Goal: Check status: Check status

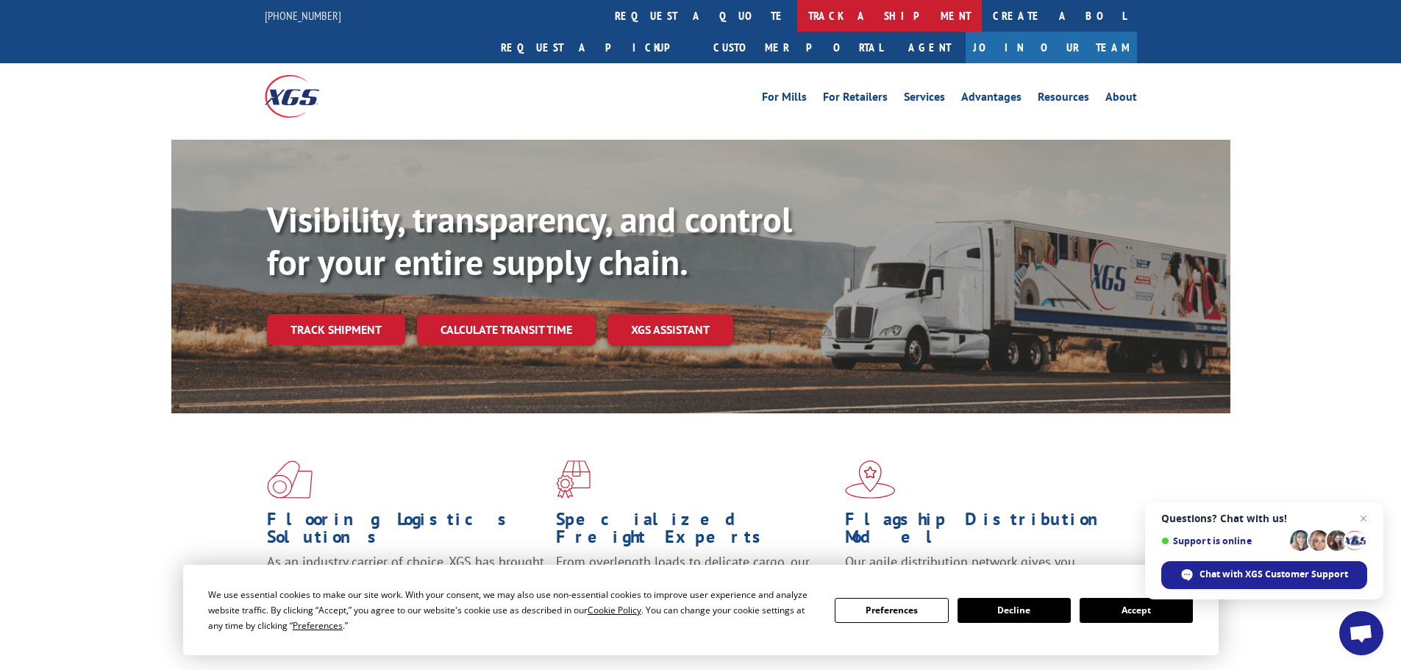
click at [797, 9] on link "track a shipment" at bounding box center [889, 16] width 185 height 32
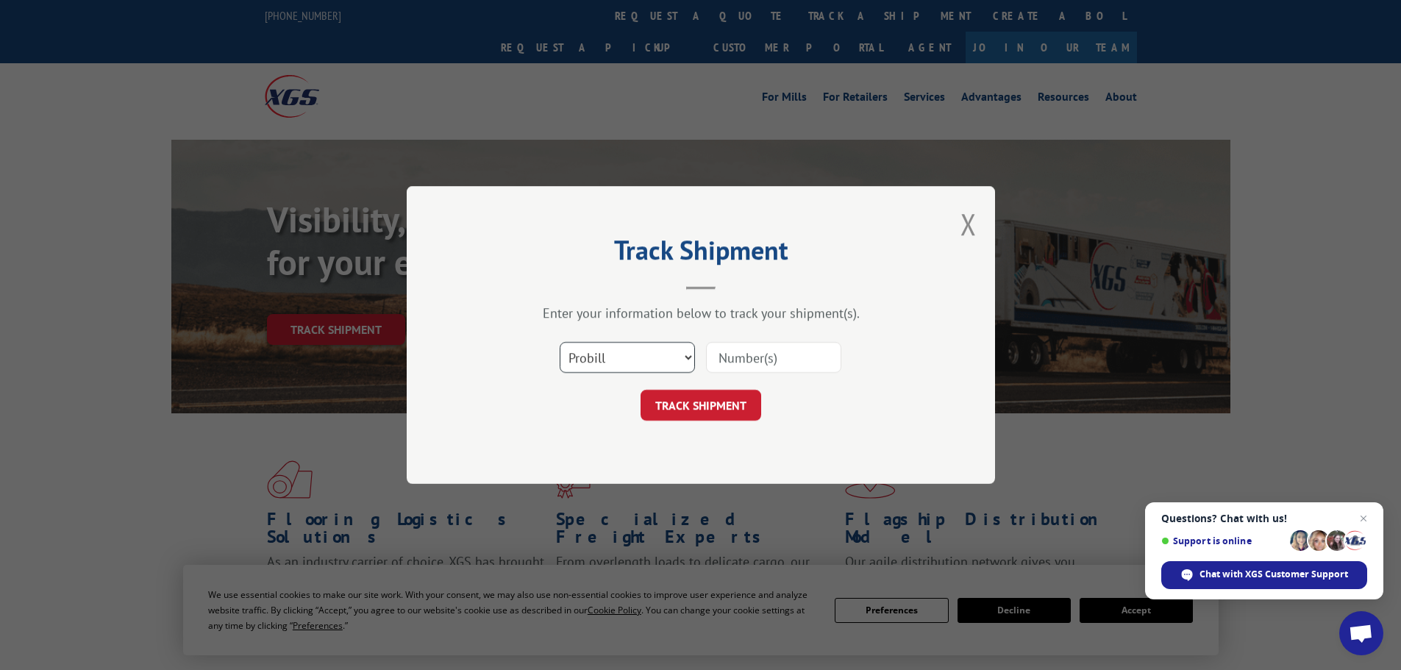
click at [600, 357] on select "Select category... Probill BOL PO" at bounding box center [627, 357] width 135 height 31
select select "bol"
click at [560, 342] on select "Select category... Probill BOL PO" at bounding box center [627, 357] width 135 height 31
click at [737, 364] on input at bounding box center [773, 357] width 135 height 31
paste input "5589555"
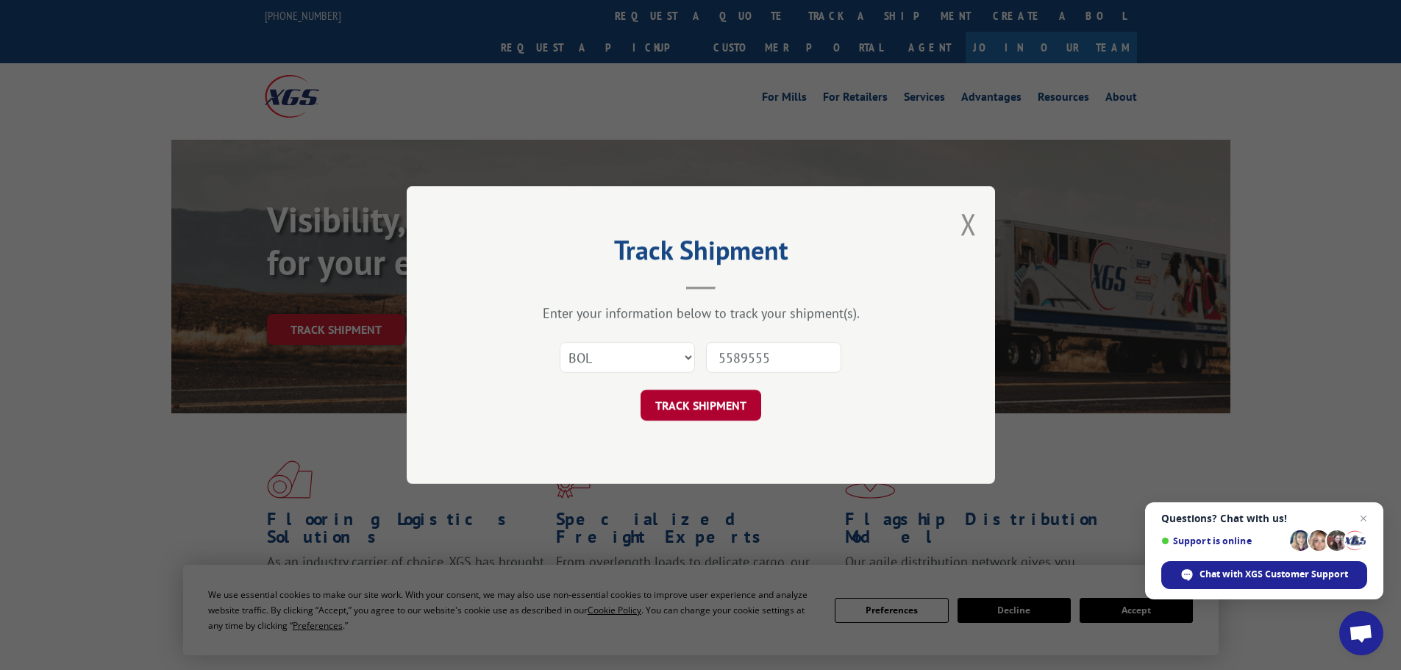
type input "5589555"
click at [701, 409] on button "TRACK SHIPMENT" at bounding box center [701, 405] width 121 height 31
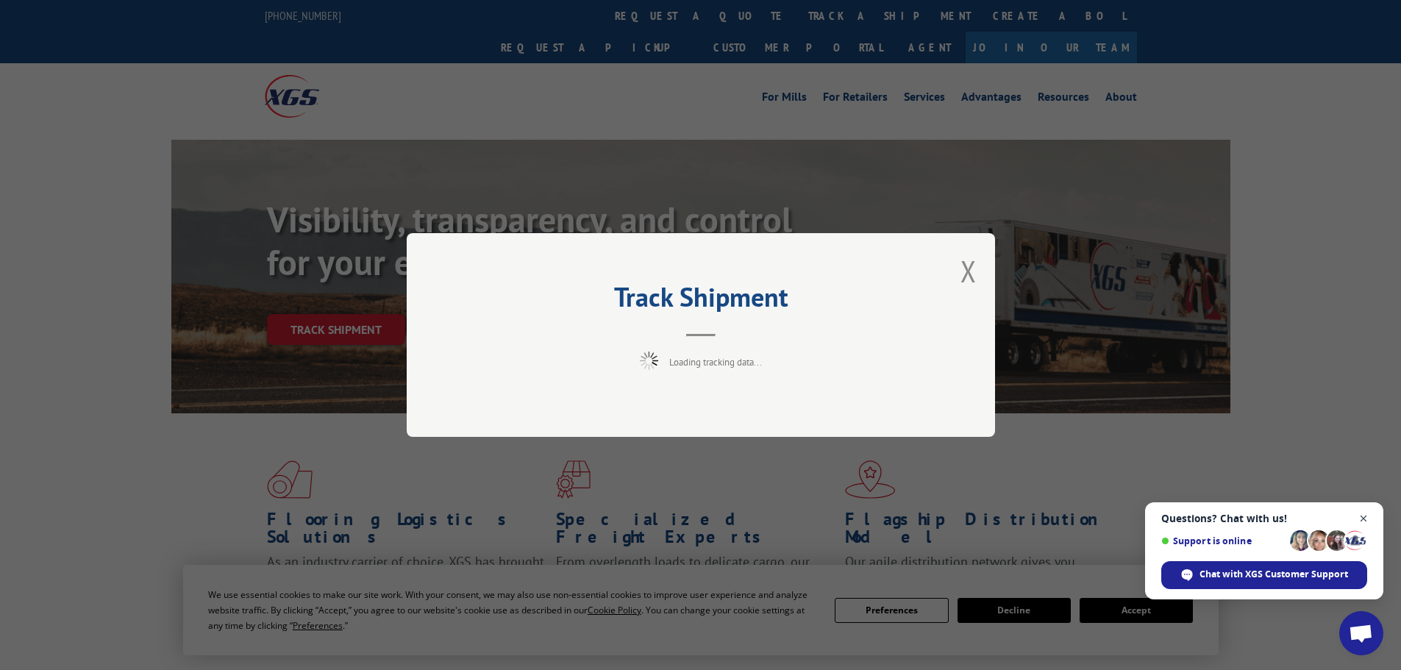
click at [1361, 516] on span "Close chat" at bounding box center [1364, 519] width 18 height 18
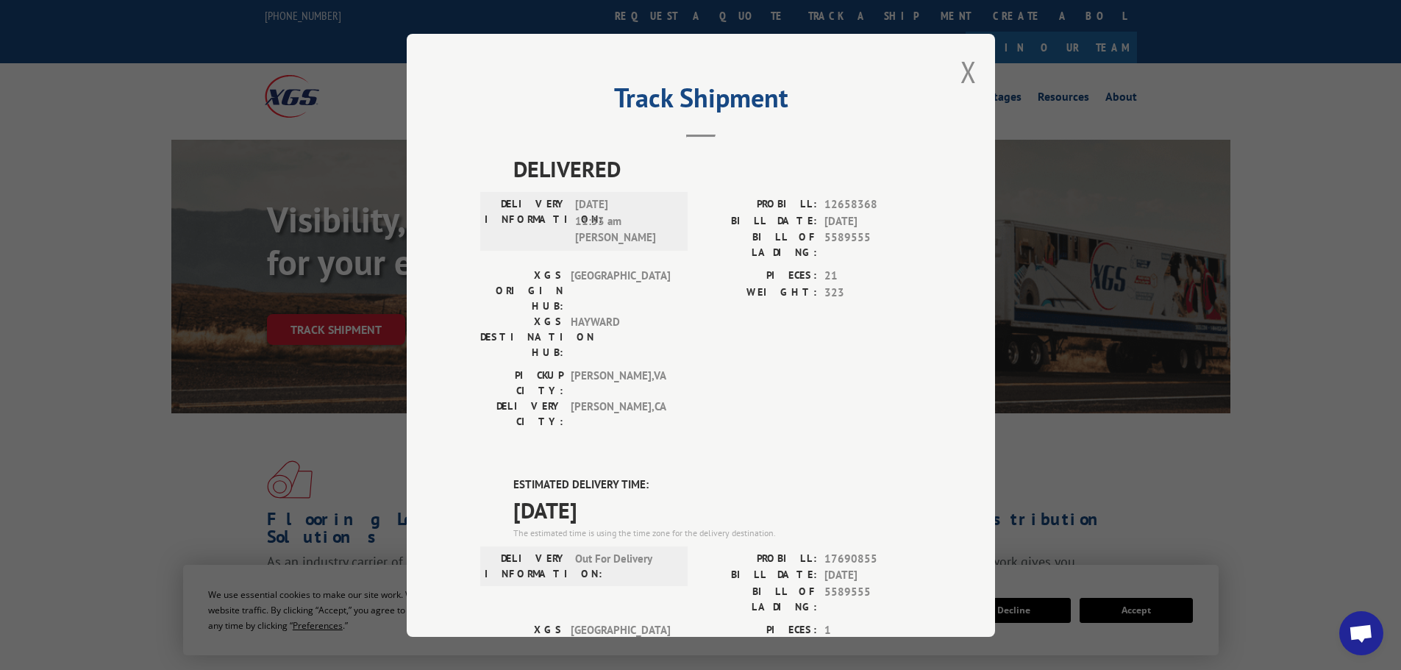
click at [1388, 110] on div "Track Shipment DELIVERED DELIVERY INFORMATION: [DATE] 11:53 am [PERSON_NAME]: 1…" at bounding box center [700, 335] width 1401 height 670
click at [961, 68] on button "Close modal" at bounding box center [969, 71] width 16 height 39
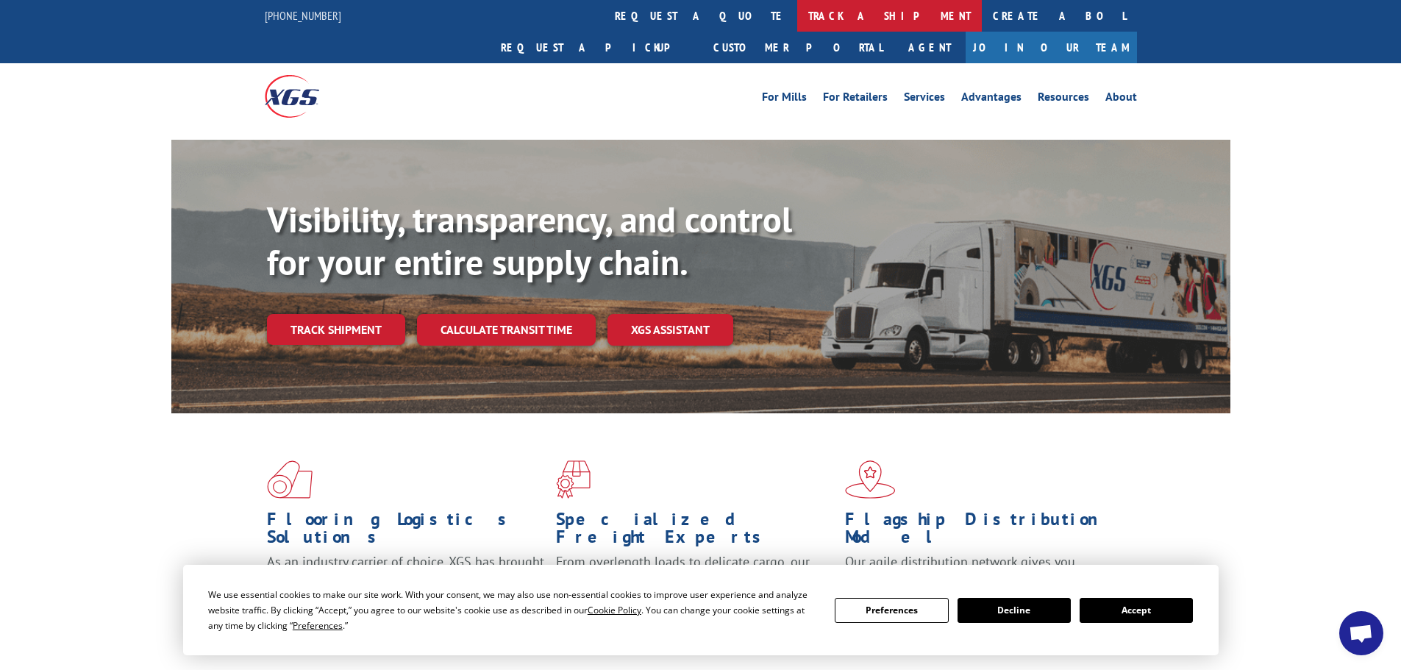
click at [797, 10] on link "track a shipment" at bounding box center [889, 16] width 185 height 32
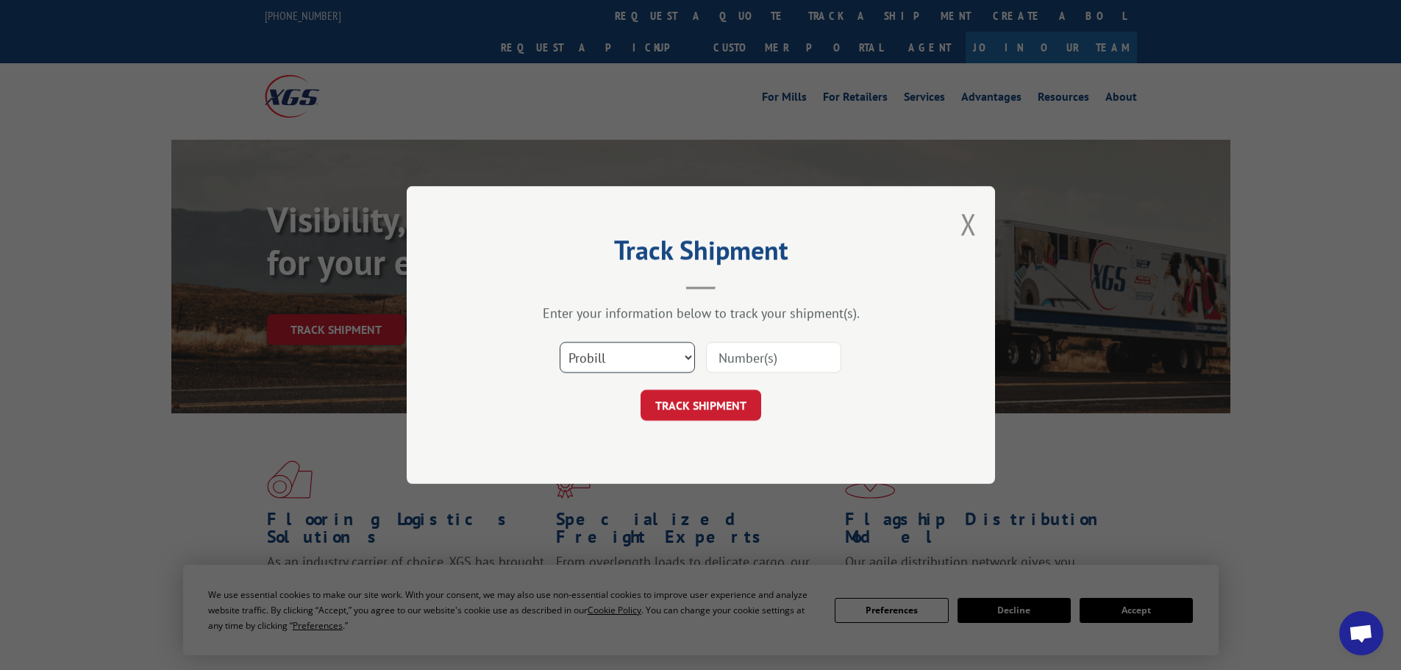
click at [648, 363] on select "Select category... Probill BOL PO" at bounding box center [627, 357] width 135 height 31
select select "bol"
click at [560, 342] on select "Select category... Probill BOL PO" at bounding box center [627, 357] width 135 height 31
click at [733, 351] on input at bounding box center [773, 357] width 135 height 31
paste input "7071404"
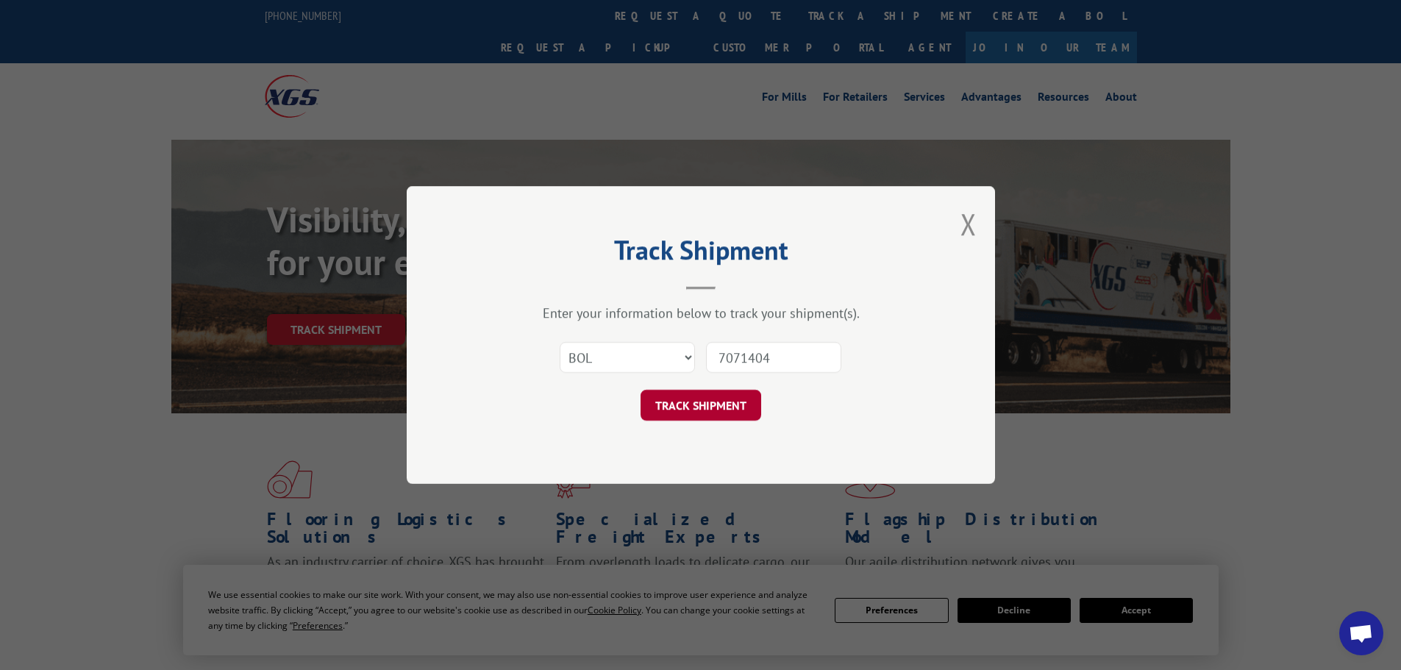
type input "7071404"
click at [699, 404] on button "TRACK SHIPMENT" at bounding box center [701, 405] width 121 height 31
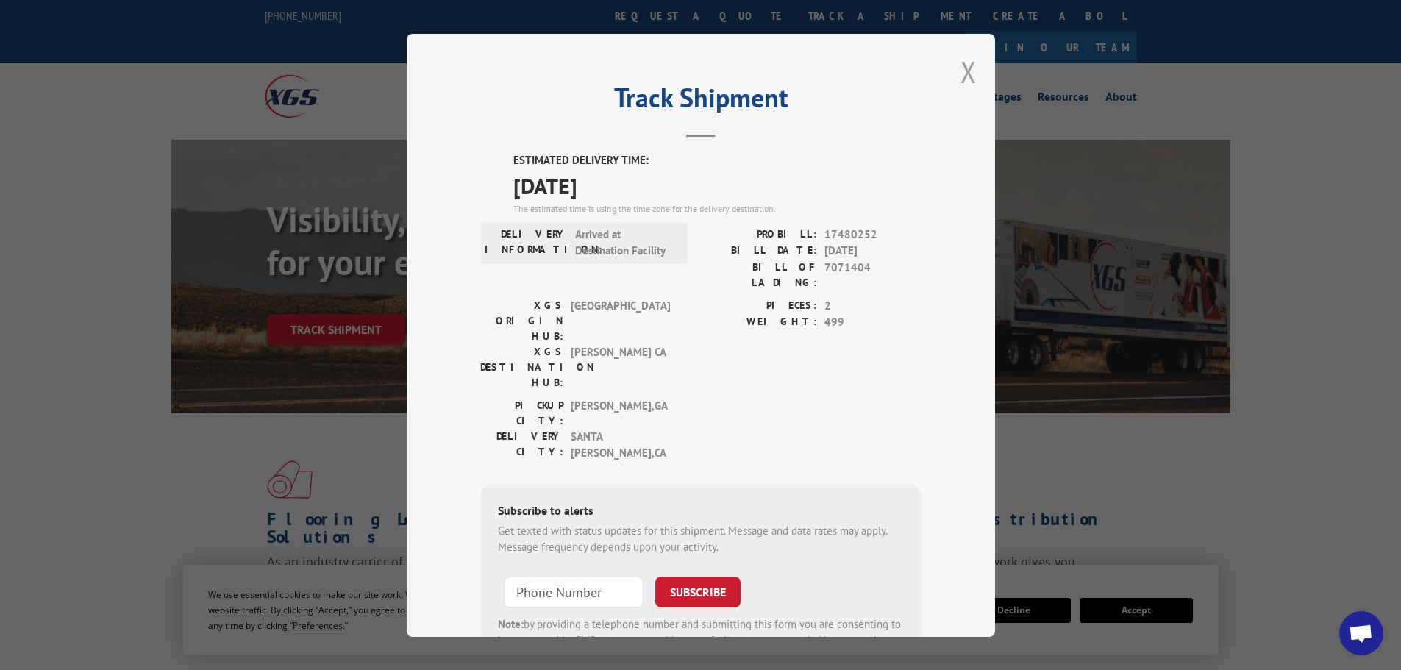
click at [966, 71] on button "Close modal" at bounding box center [969, 71] width 16 height 39
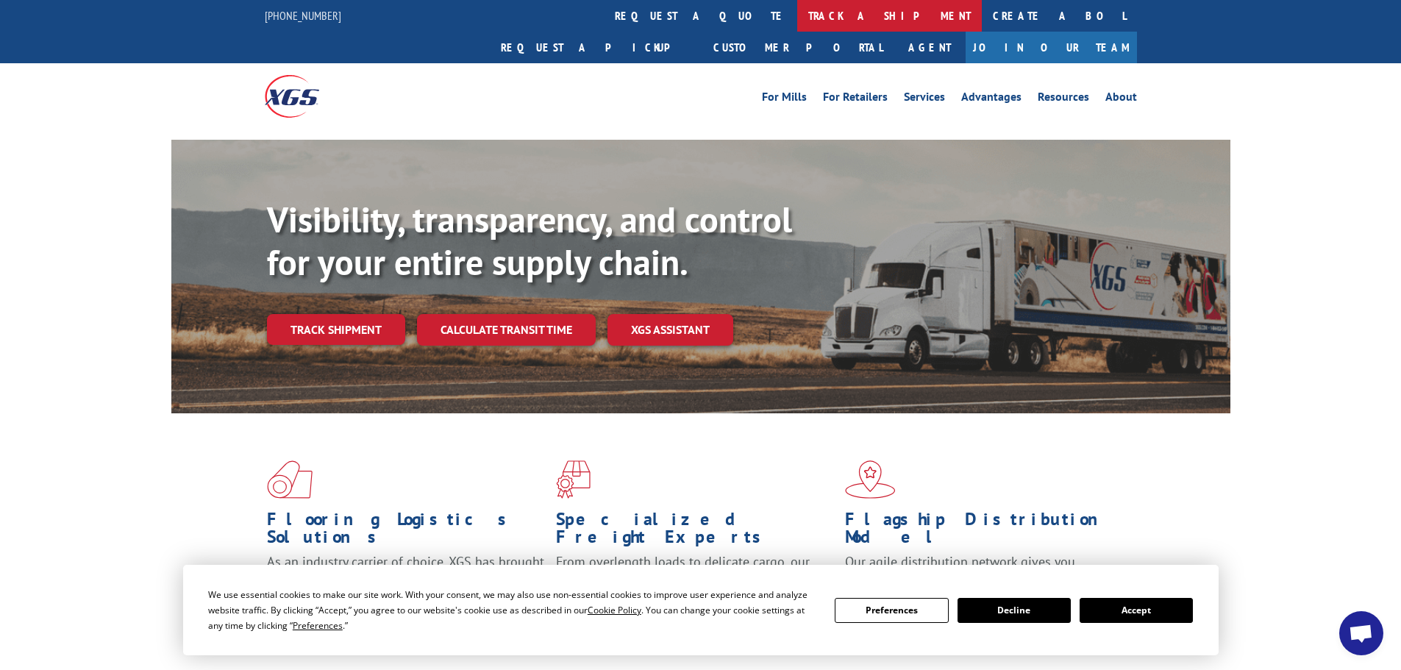
click at [797, 14] on link "track a shipment" at bounding box center [889, 16] width 185 height 32
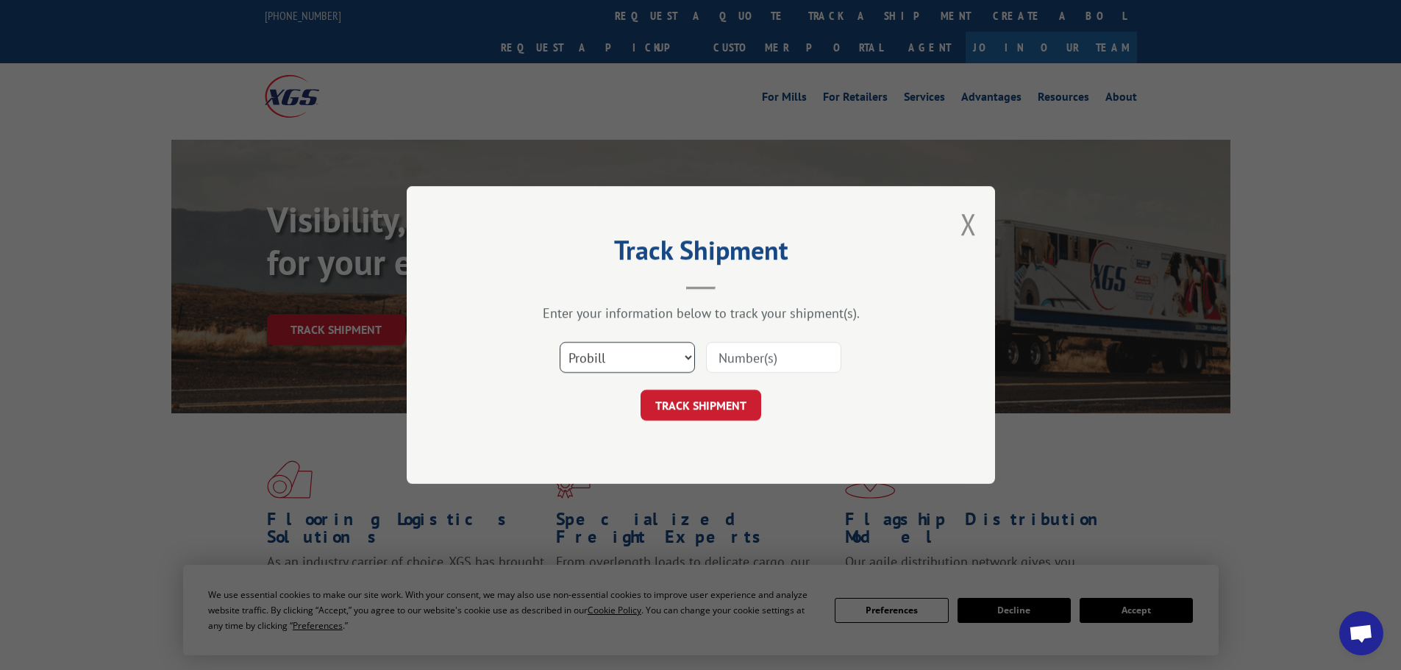
click at [611, 356] on select "Select category... Probill BOL PO" at bounding box center [627, 357] width 135 height 31
click at [560, 342] on select "Select category... Probill BOL PO" at bounding box center [627, 357] width 135 height 31
click at [594, 365] on select "Select category... Probill BOL PO" at bounding box center [627, 357] width 135 height 31
select select "bol"
click at [560, 342] on select "Select category... Probill BOL PO" at bounding box center [627, 357] width 135 height 31
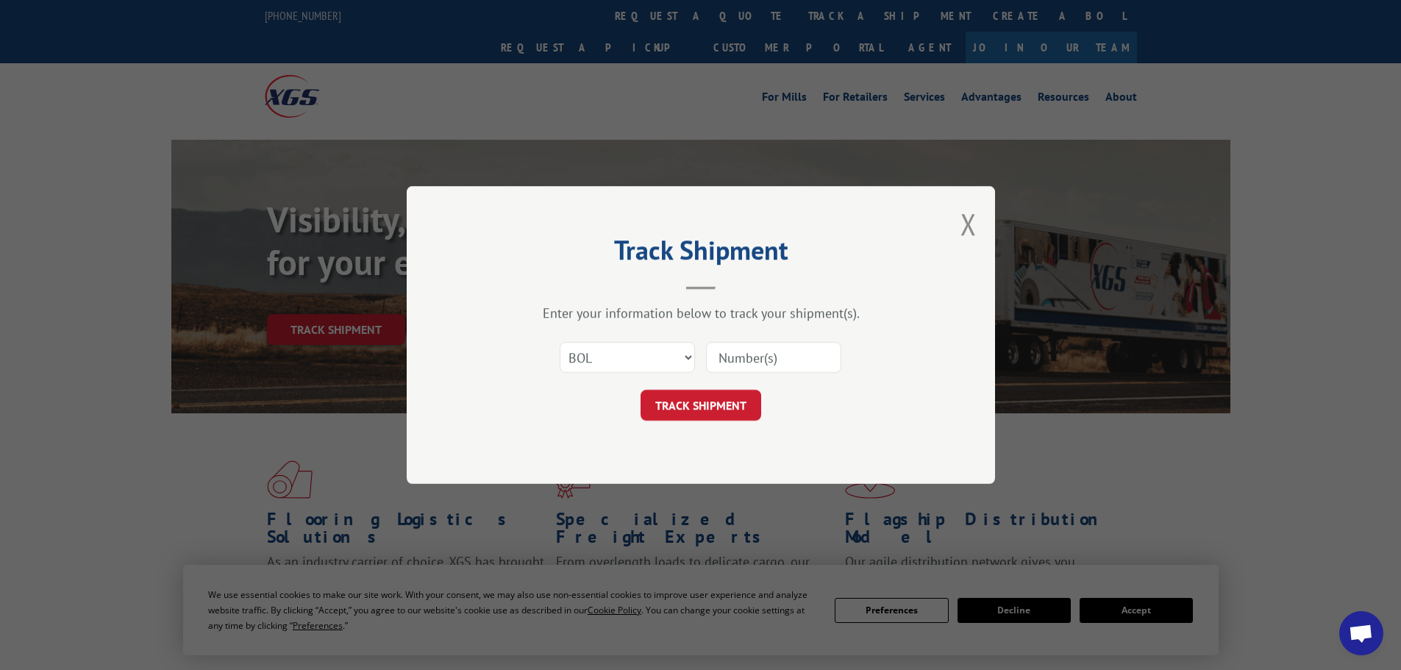
click at [727, 348] on input at bounding box center [773, 357] width 135 height 31
paste input "7078891"
type input "7078891"
click at [695, 411] on button "TRACK SHIPMENT" at bounding box center [701, 405] width 121 height 31
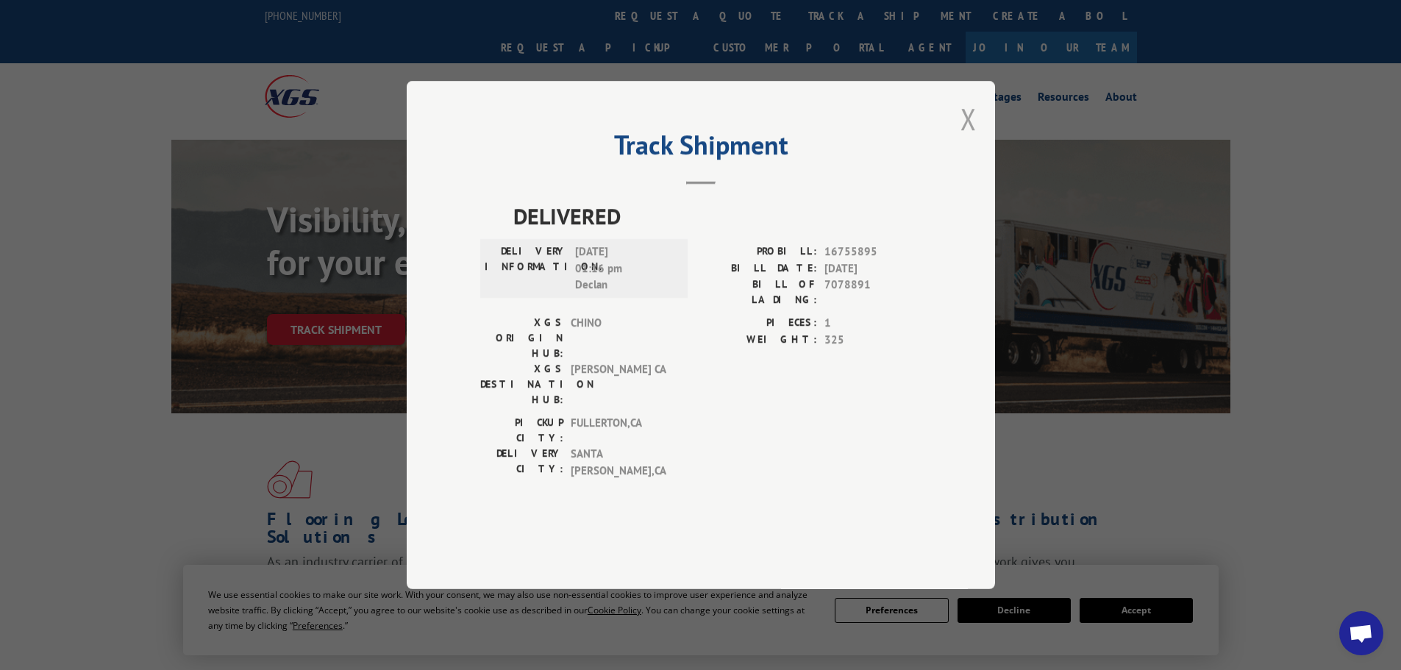
click at [963, 138] on button "Close modal" at bounding box center [969, 118] width 16 height 39
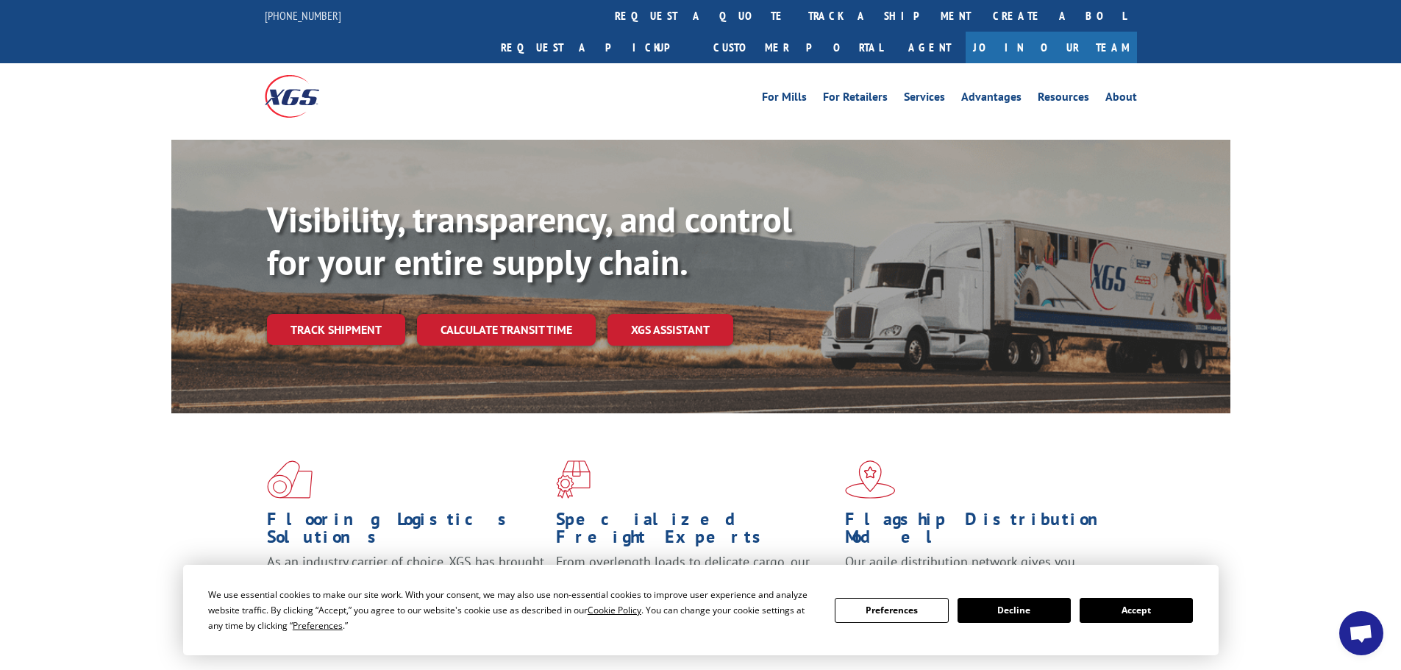
click at [797, 15] on link "track a shipment" at bounding box center [889, 16] width 185 height 32
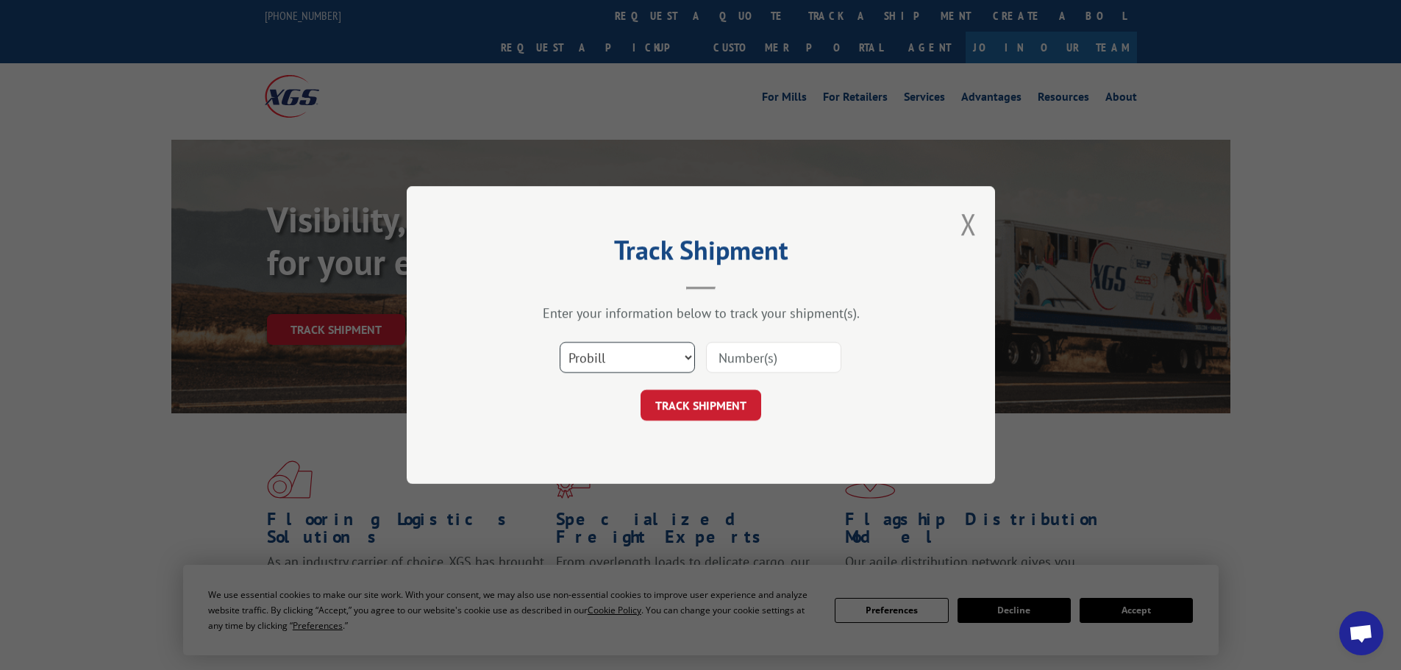
click at [602, 360] on select "Select category... Probill BOL PO" at bounding box center [627, 357] width 135 height 31
select select "bol"
click at [560, 342] on select "Select category... Probill BOL PO" at bounding box center [627, 357] width 135 height 31
click at [771, 352] on input at bounding box center [773, 357] width 135 height 31
paste input "7052039"
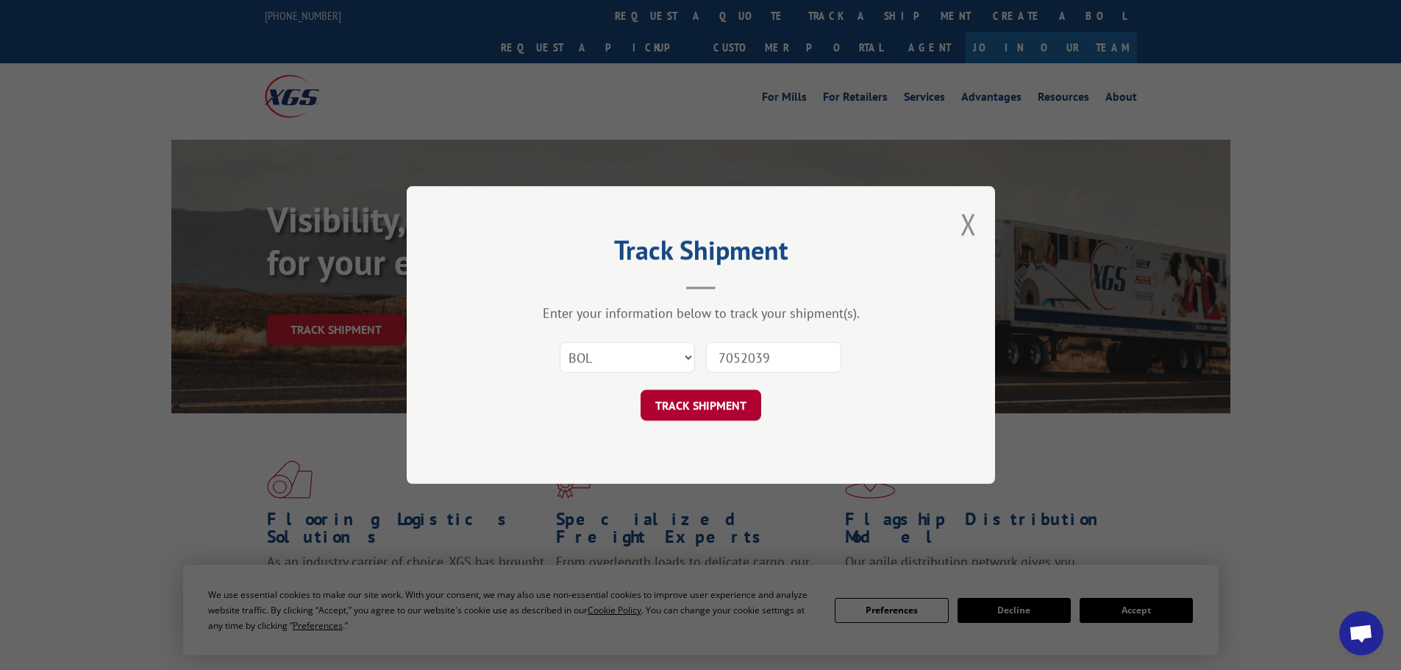
type input "7052039"
click at [673, 399] on button "TRACK SHIPMENT" at bounding box center [701, 405] width 121 height 31
